Goal: Task Accomplishment & Management: Use online tool/utility

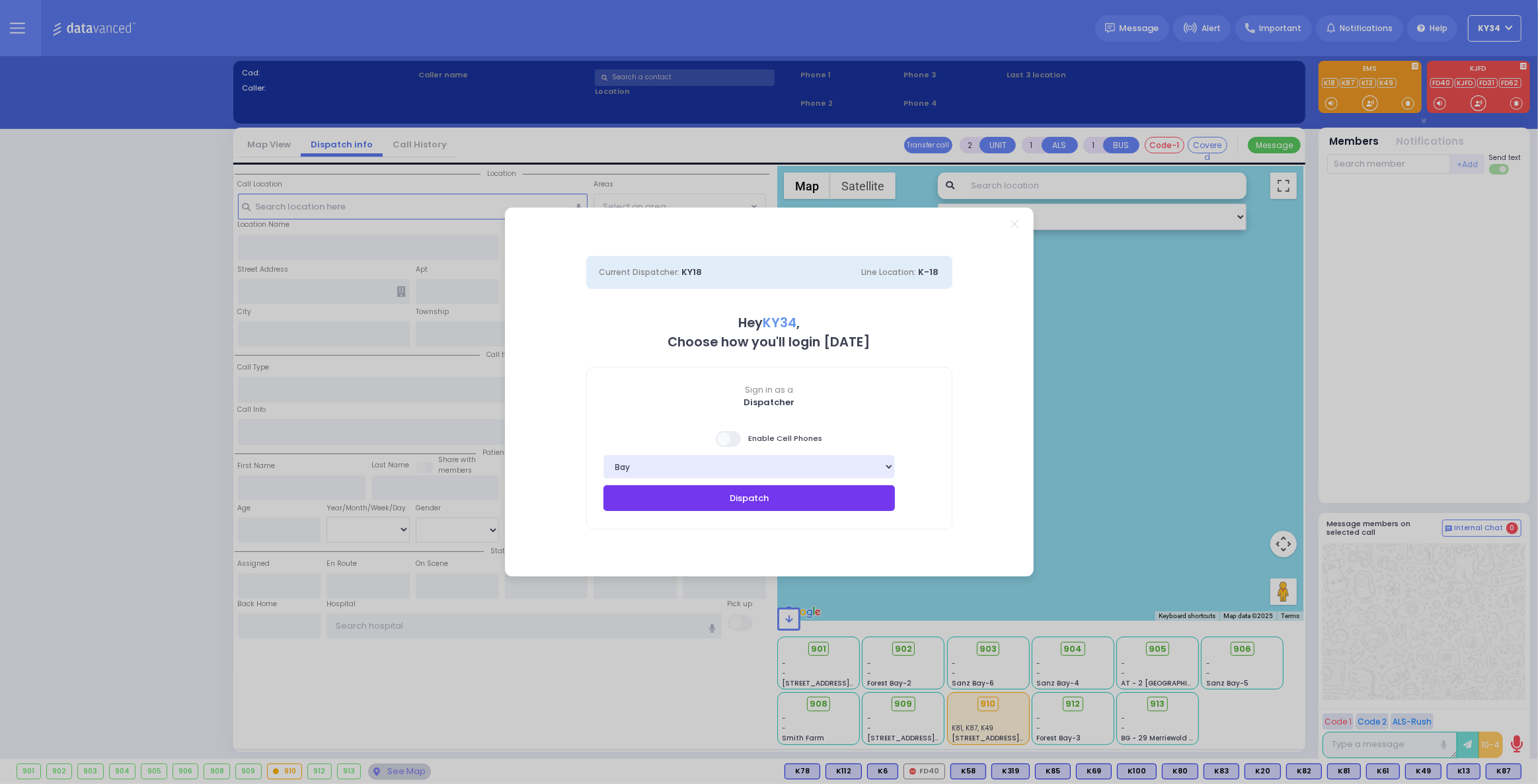
click at [769, 497] on button "Dispatch" at bounding box center [749, 497] width 292 height 25
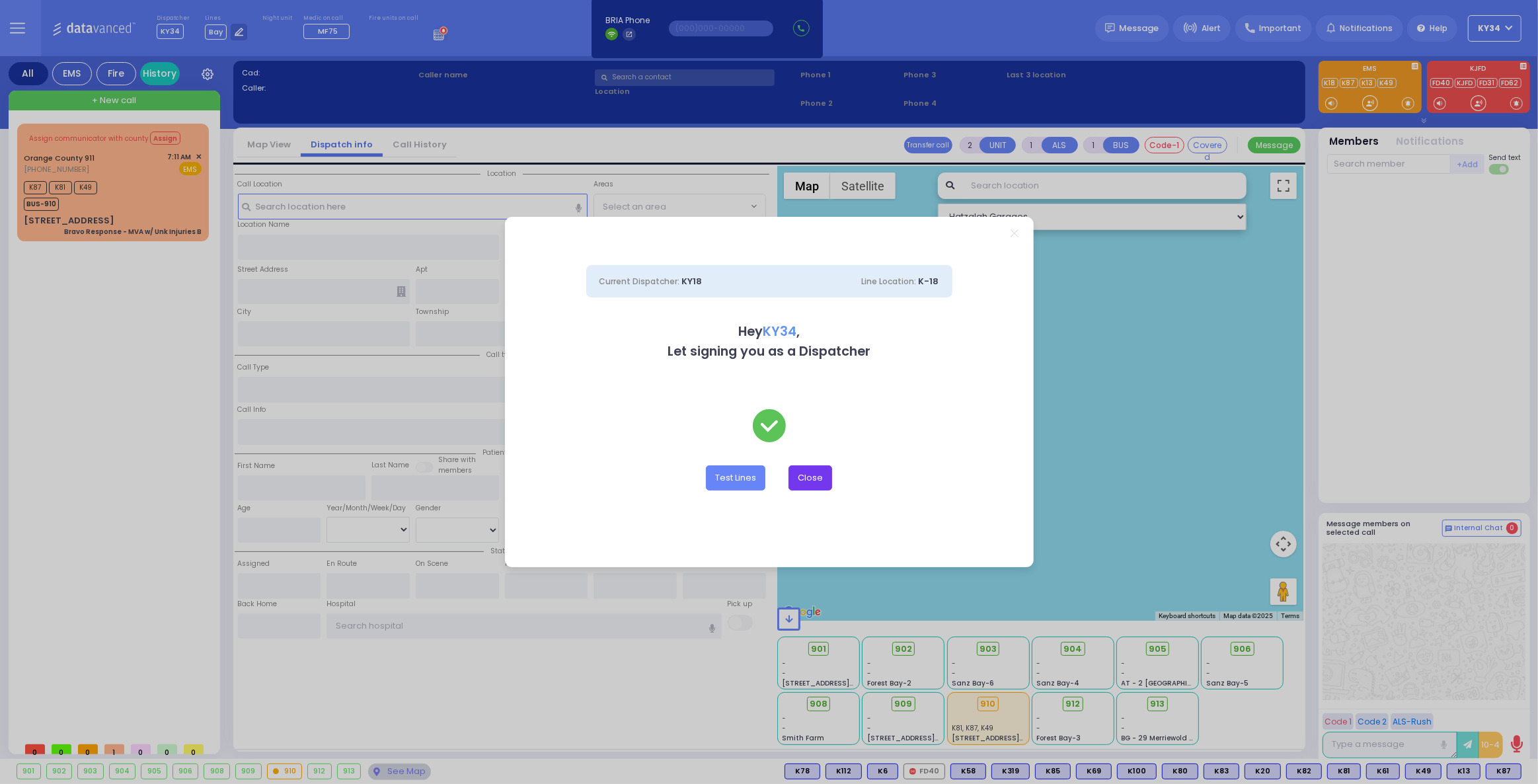
click at [810, 478] on button "Close" at bounding box center [810, 478] width 43 height 25
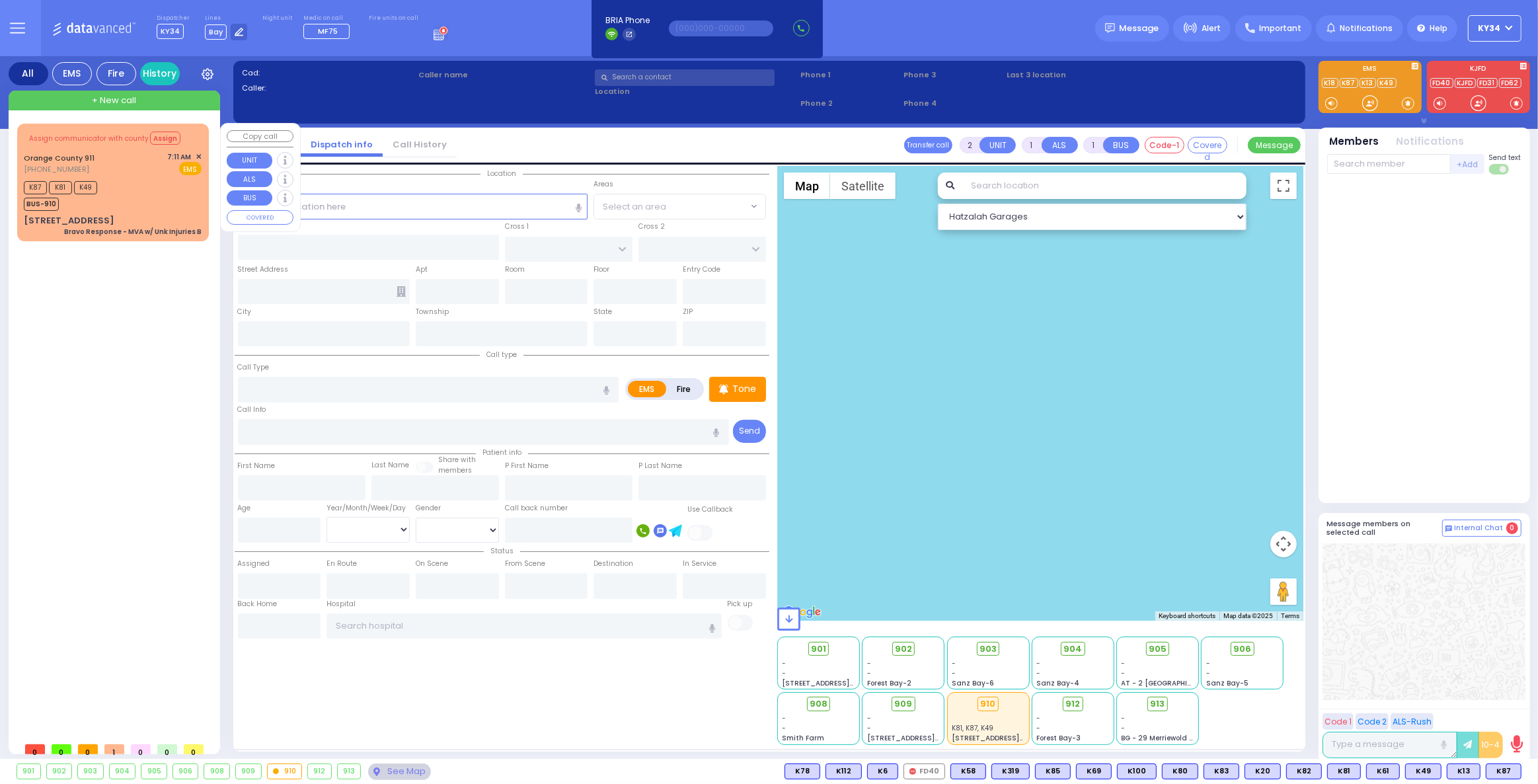
click at [138, 204] on div "K87 K81 K49 BUS-910" at bounding box center [113, 194] width 178 height 33
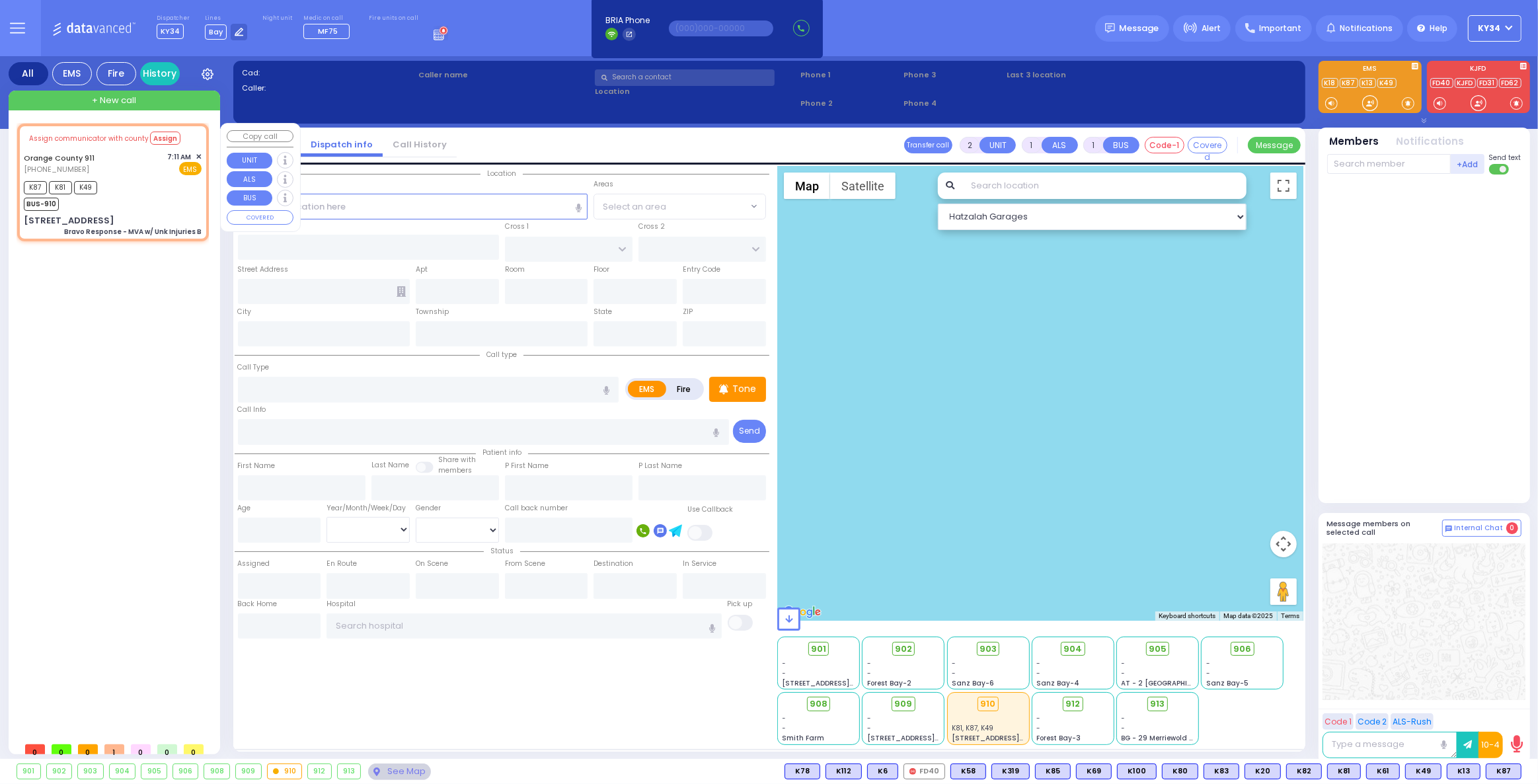
type input "6"
select select
type input "Bravo Response - MVA w/ Unk Injuries B"
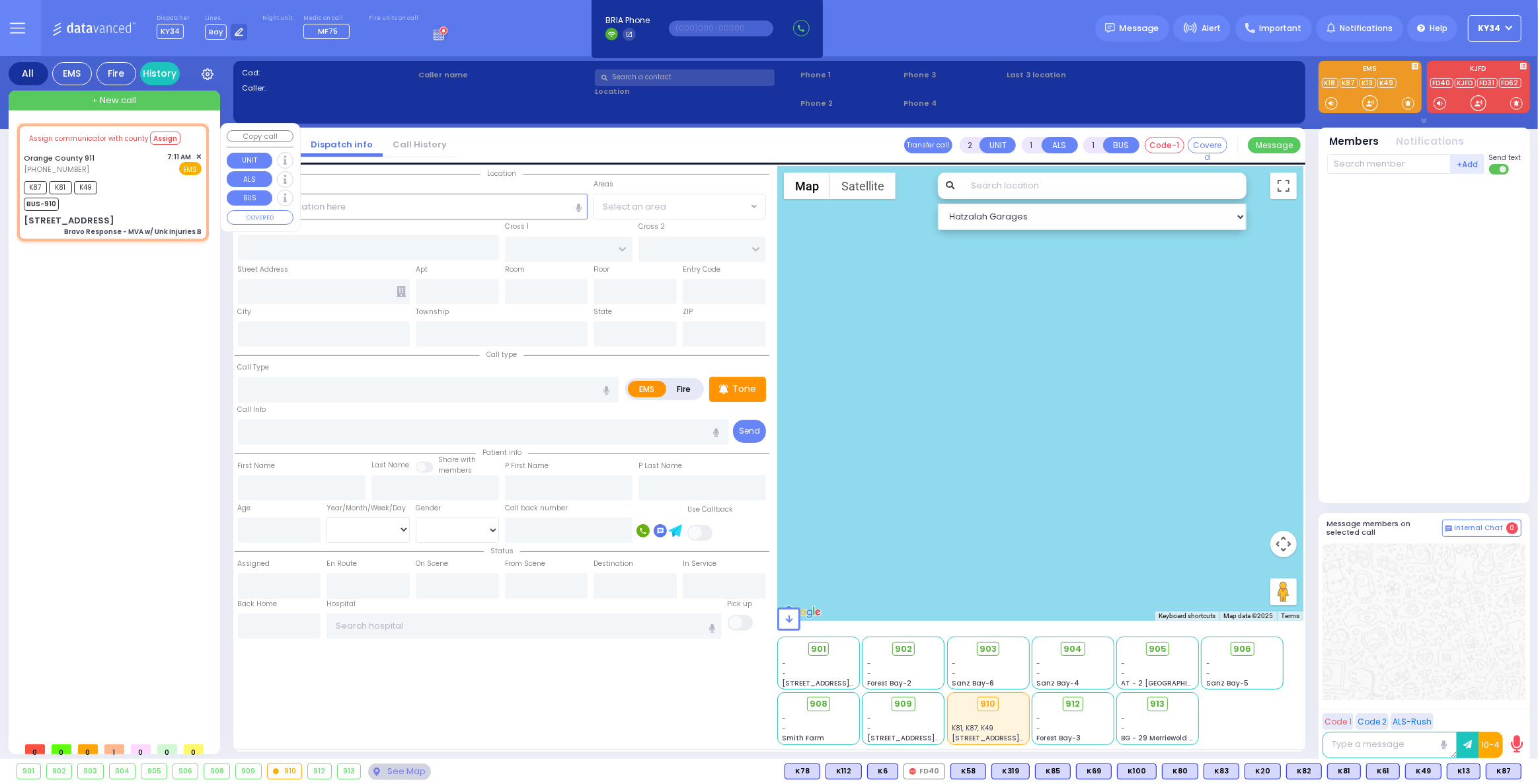
radio input "true"
type input "Nature: : Bravo Response - MVA w/ Unk Injuries B Address: : [STREET_ADDRESS]: :…"
select select
type input "07:17"
select select "Hatzalah Garages"
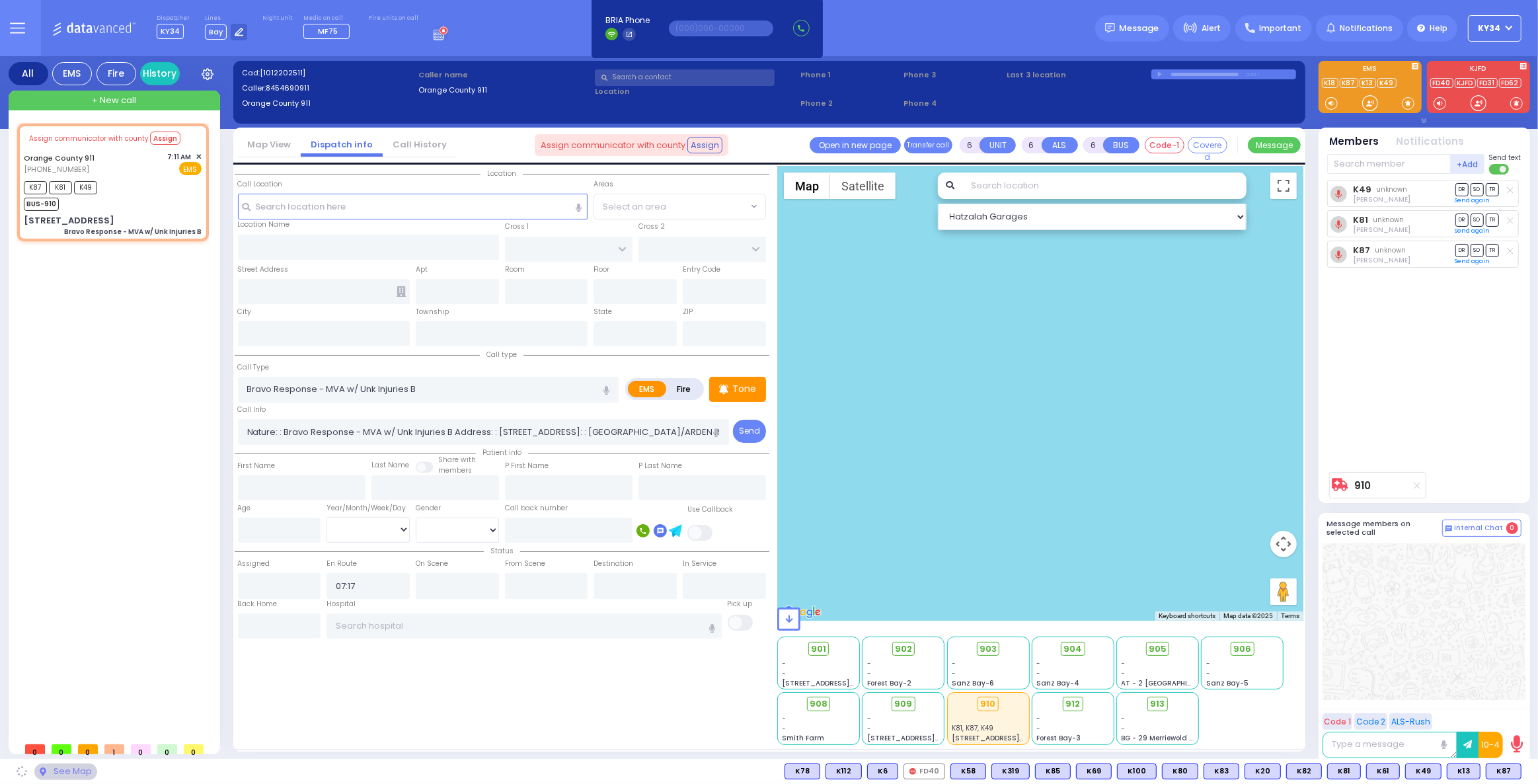
type input "[STREET_ADDRESS]"
type input "Monroe"
type input "[US_STATE]"
type input "10926"
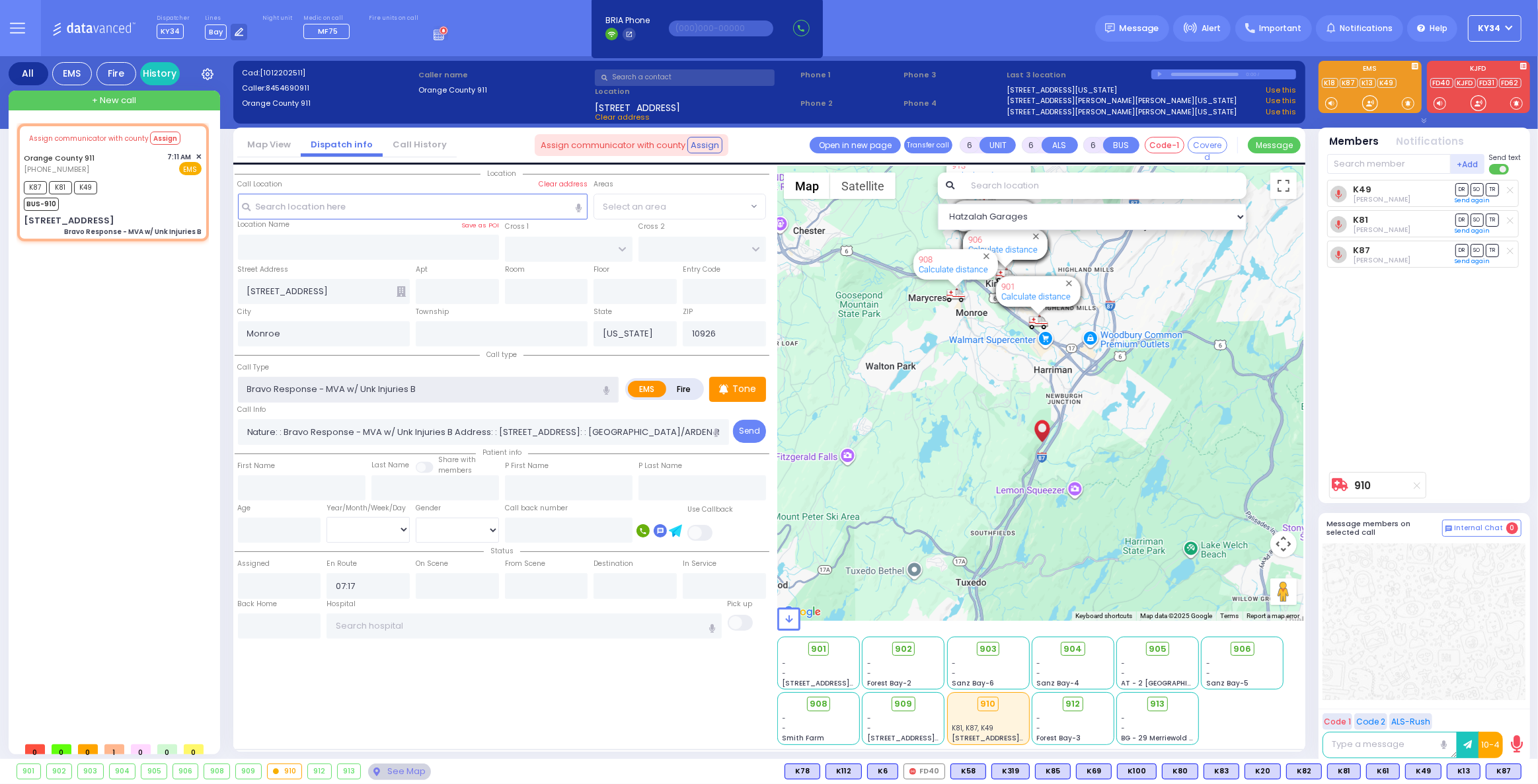
click at [285, 392] on input "Bravo Response - MVA w/ Unk Injuries B" at bounding box center [428, 389] width 381 height 25
click at [256, 389] on input "Bravo Response - MVA w/ Unk Injuries B" at bounding box center [428, 389] width 381 height 25
drag, startPoint x: 245, startPoint y: 386, endPoint x: 314, endPoint y: 388, distance: 69.0
click at [314, 388] on input "Bravo Response - MVA w/ Unk Injuries B" at bounding box center [428, 389] width 381 height 25
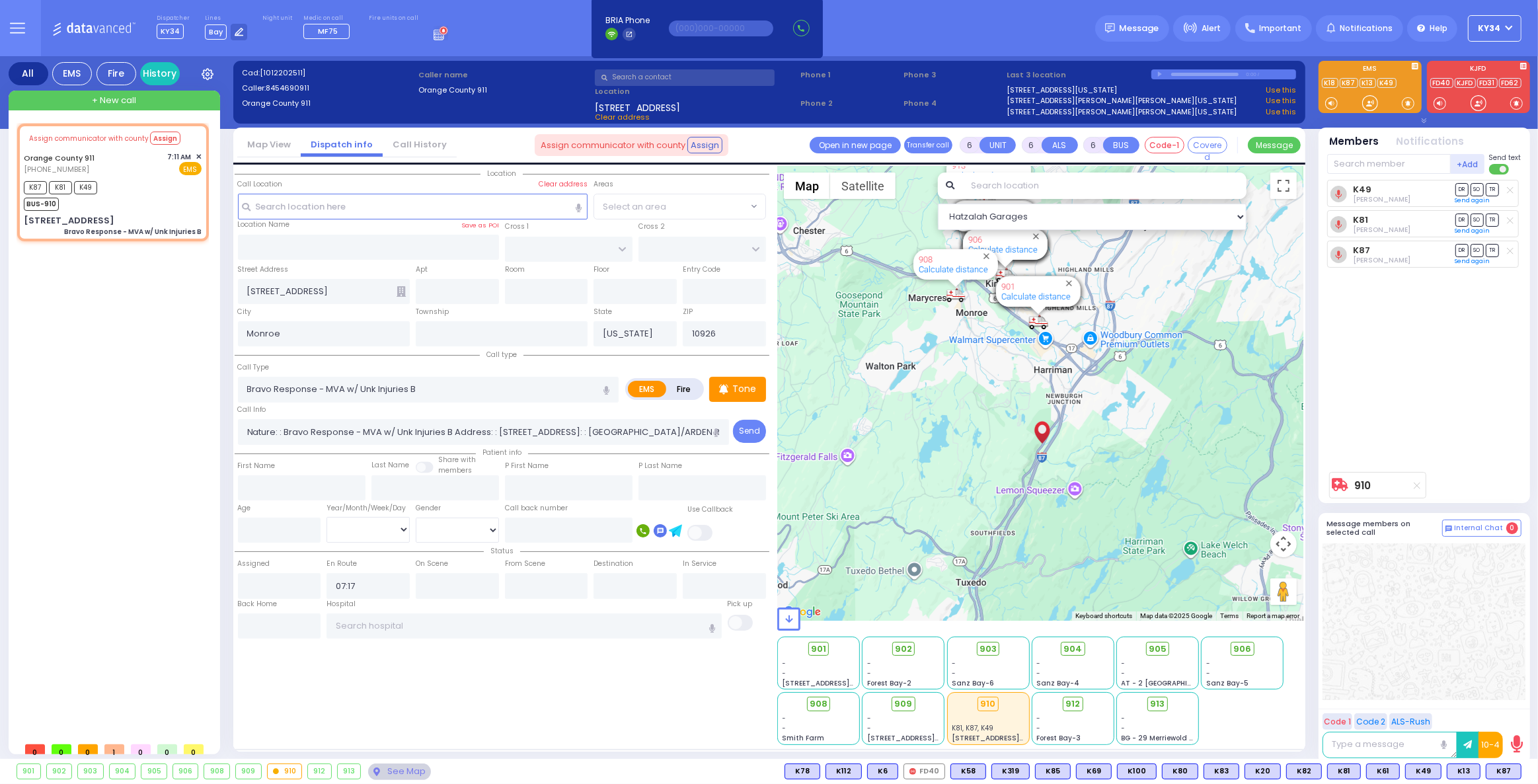
select select
radio input "true"
select select
select select "Hatzalah Garages"
select select
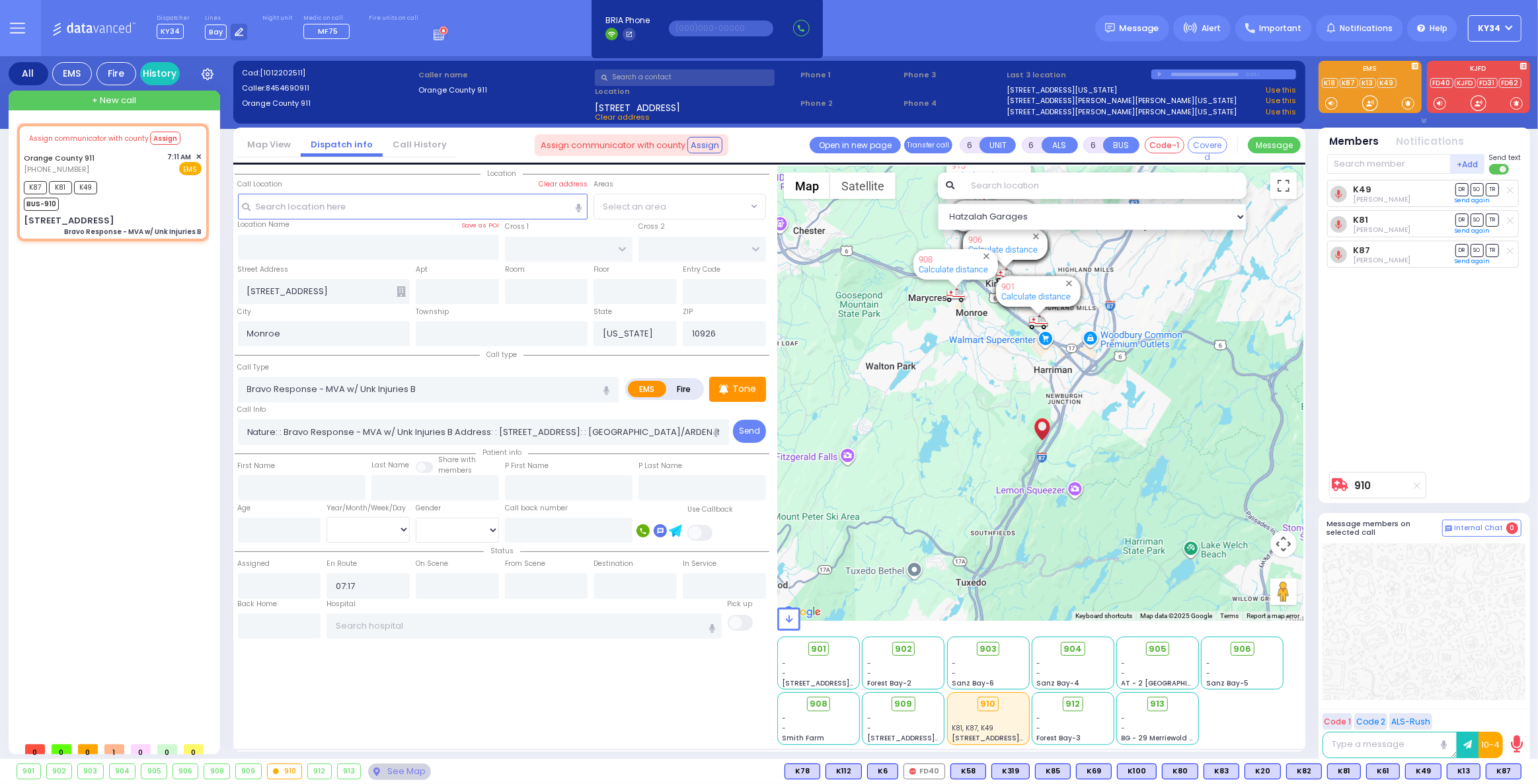
radio input "true"
select select
select select "Hatzalah Garages"
select select
radio input "true"
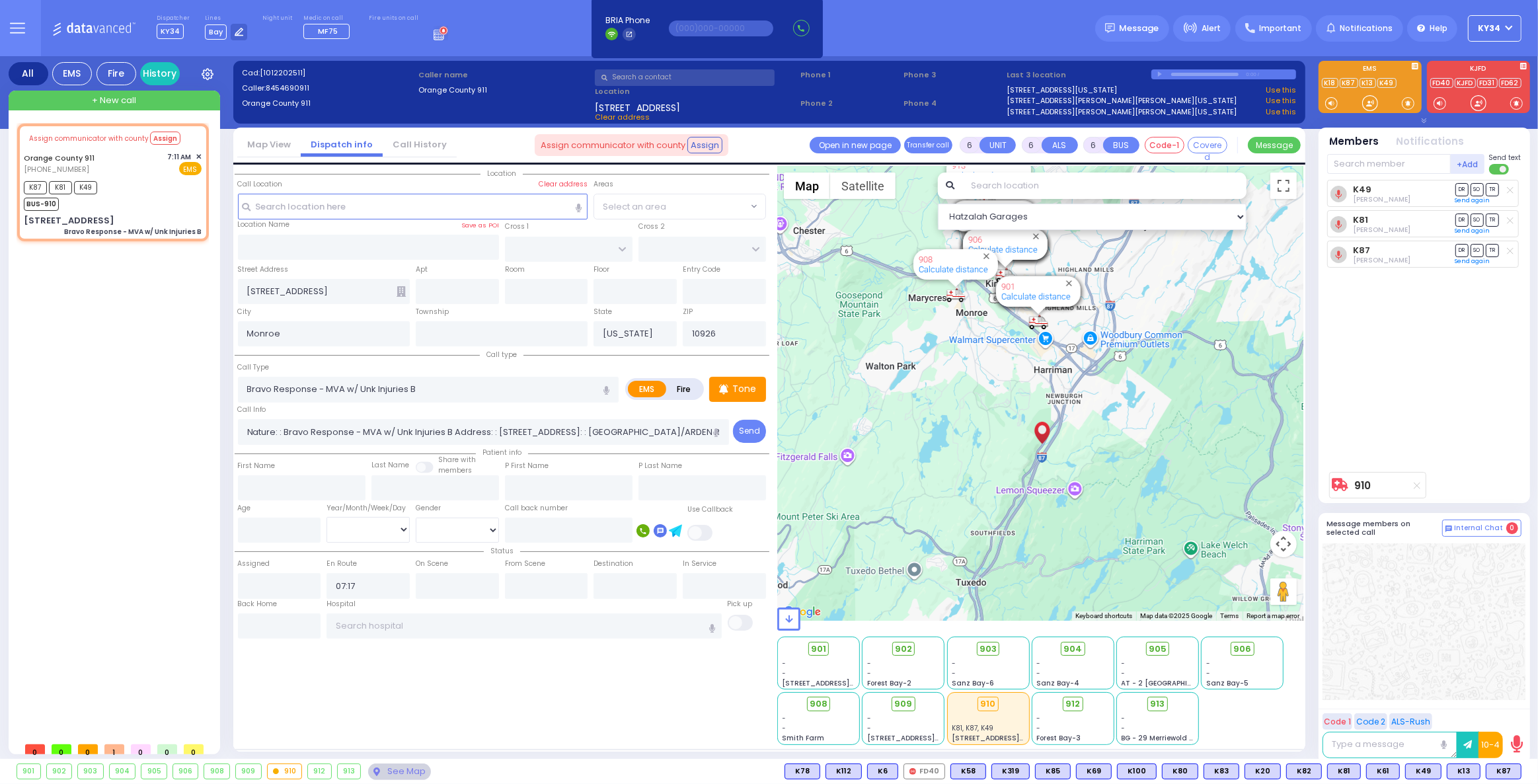
select select
select select "Hatzalah Garages"
click at [272, 632] on input "text" at bounding box center [279, 625] width 83 height 25
click at [273, 632] on input "text" at bounding box center [279, 625] width 83 height 25
type input "08:10"
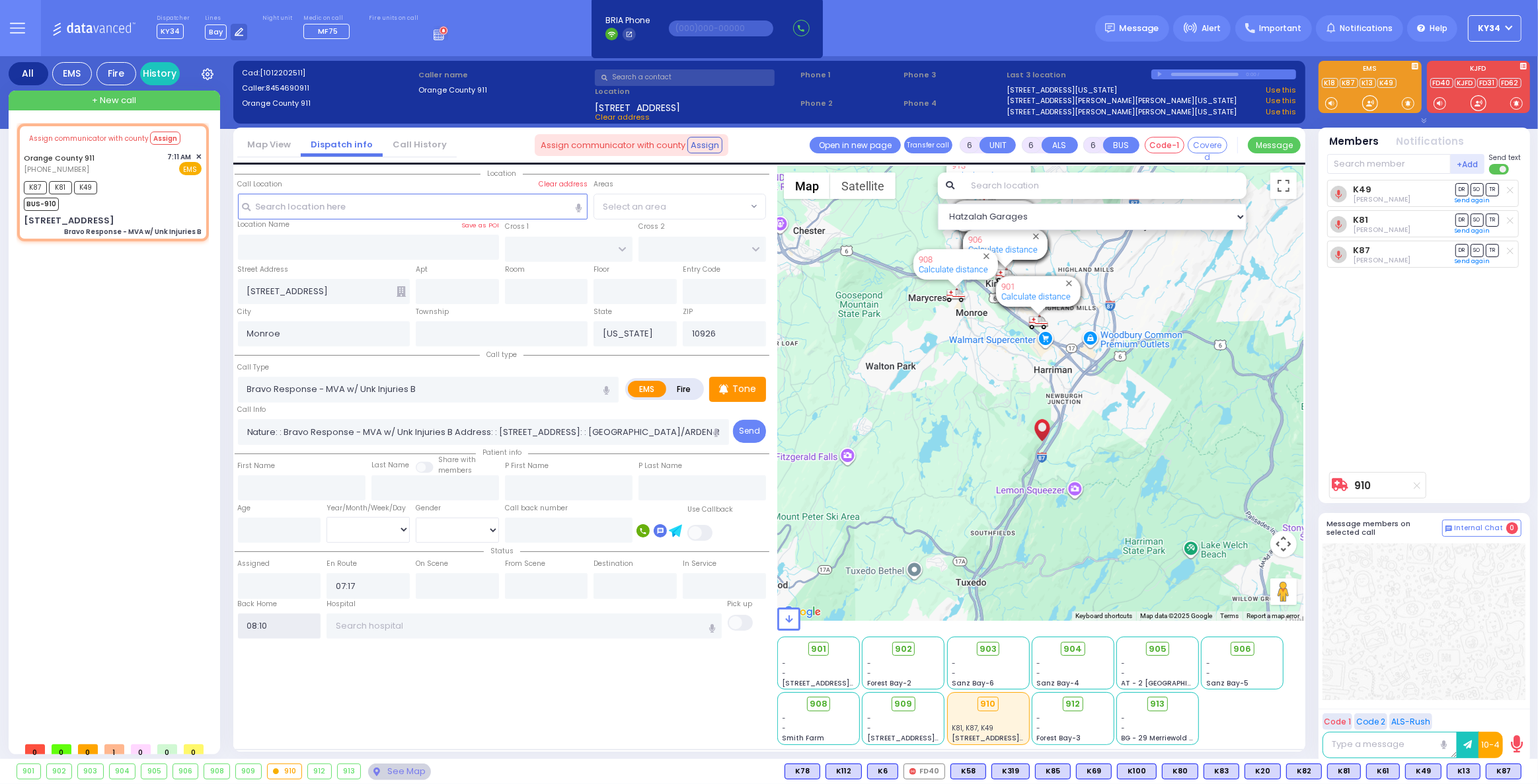
click at [273, 632] on input "08:10" at bounding box center [279, 625] width 83 height 25
select select
radio input "true"
select select
select select "Hatzalah Garages"
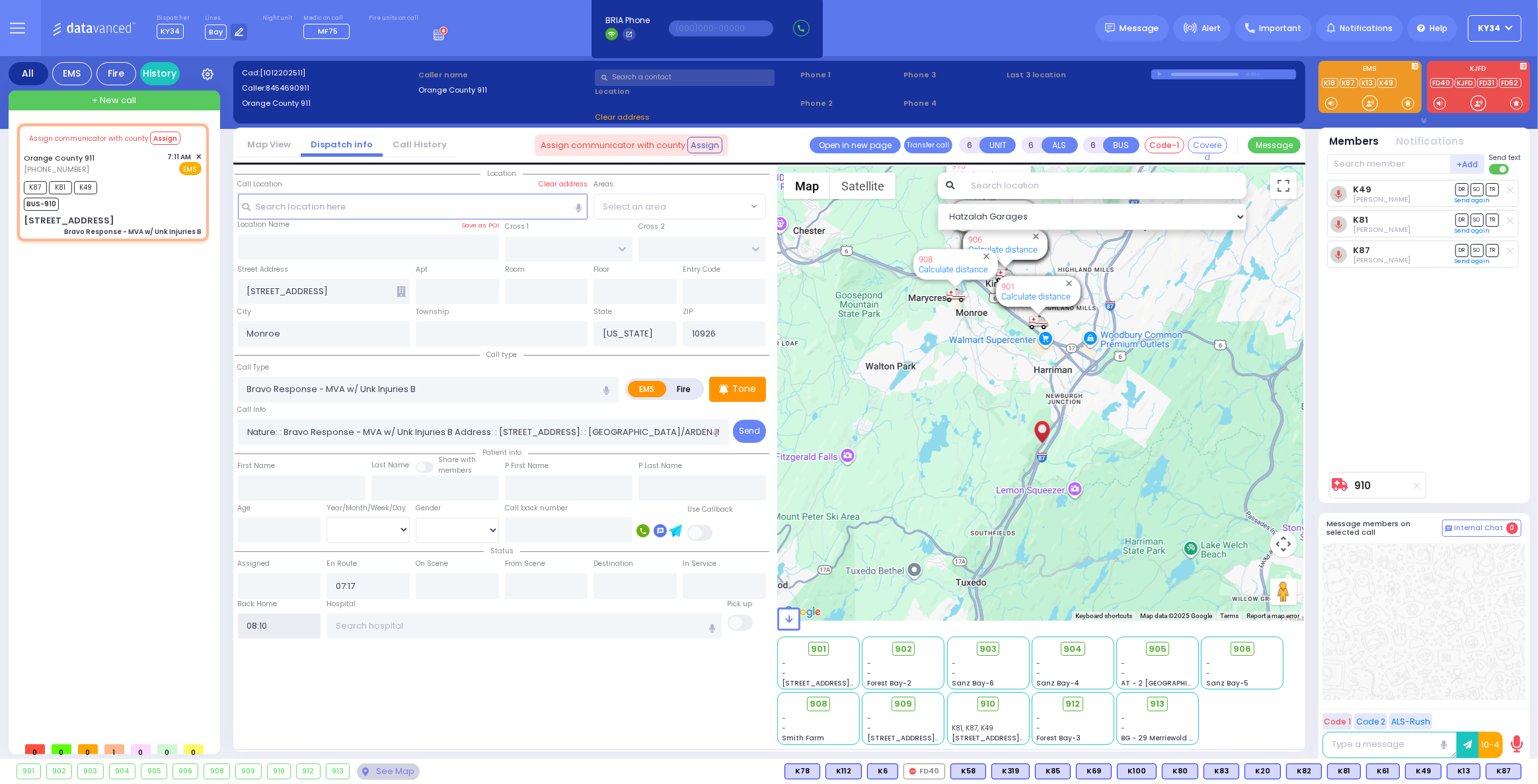
select select
radio input "true"
select select
